Goal: Navigation & Orientation: Understand site structure

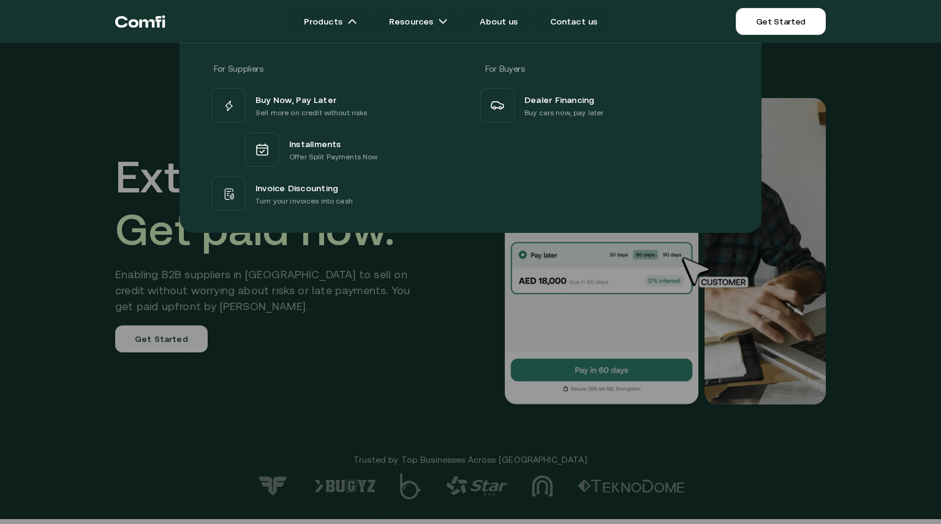
click at [442, 294] on div at bounding box center [470, 305] width 941 height 524
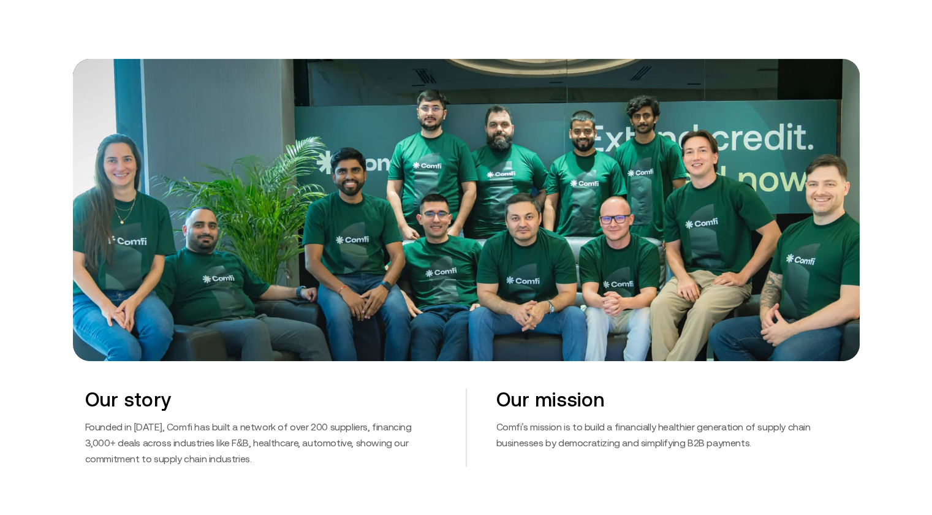
scroll to position [429, 0]
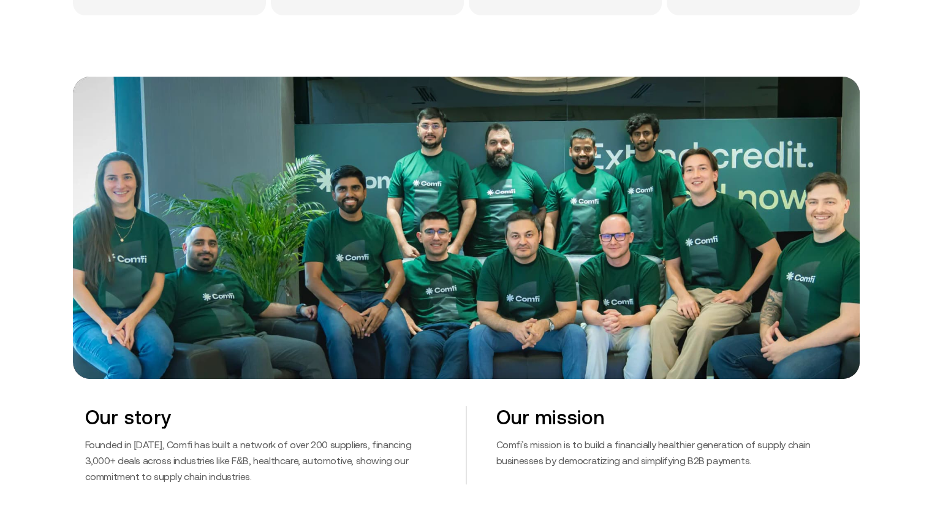
click at [127, 191] on img at bounding box center [466, 227] width 787 height 301
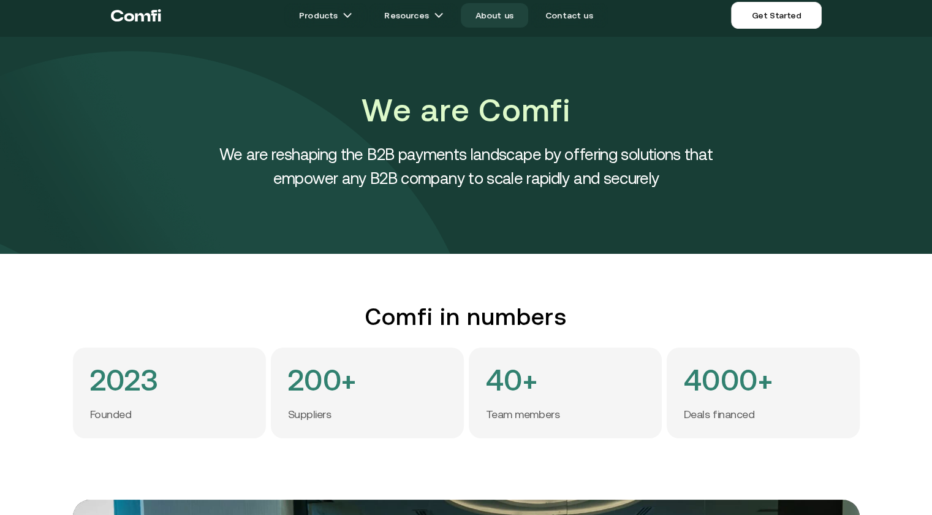
scroll to position [0, 0]
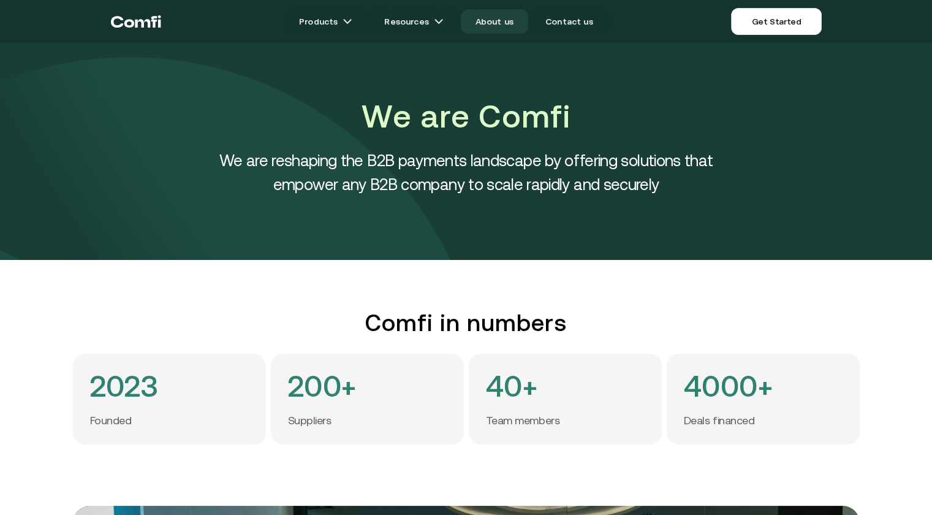
click at [493, 21] on link "About us" at bounding box center [494, 21] width 67 height 25
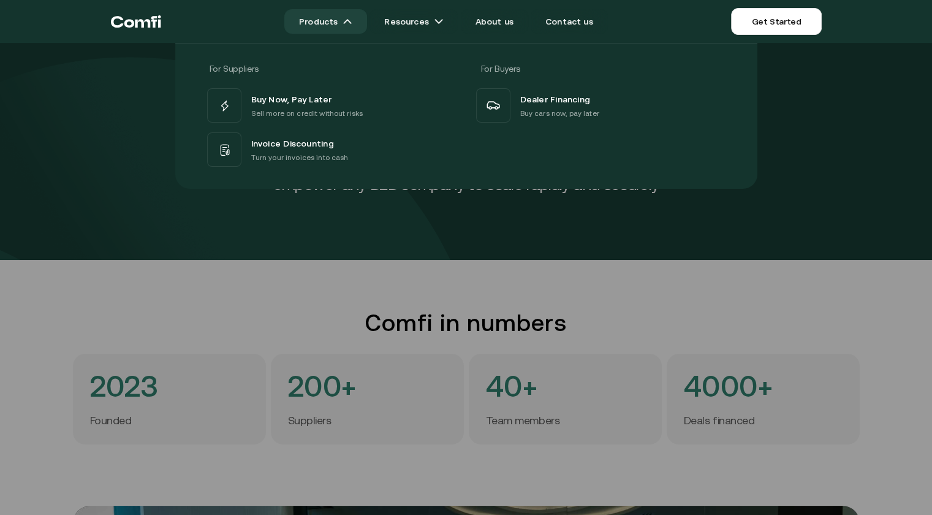
click at [340, 23] on link "Products" at bounding box center [325, 21] width 83 height 25
